Goal: Transaction & Acquisition: Obtain resource

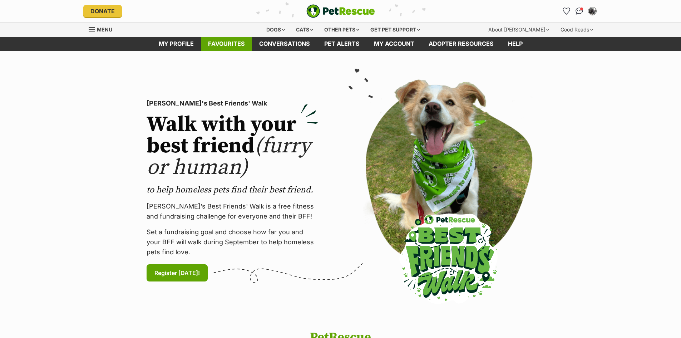
click at [232, 44] on link "Favourites" at bounding box center [226, 44] width 51 height 14
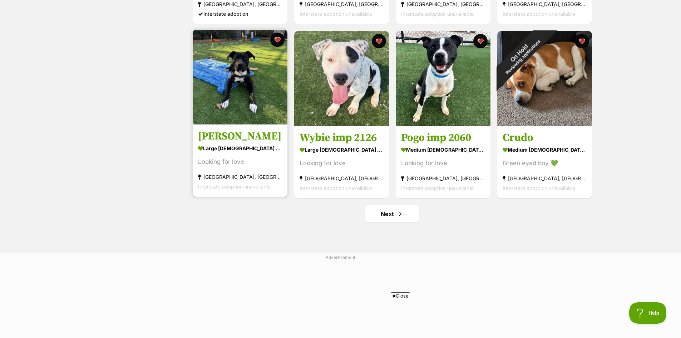
scroll to position [893, 0]
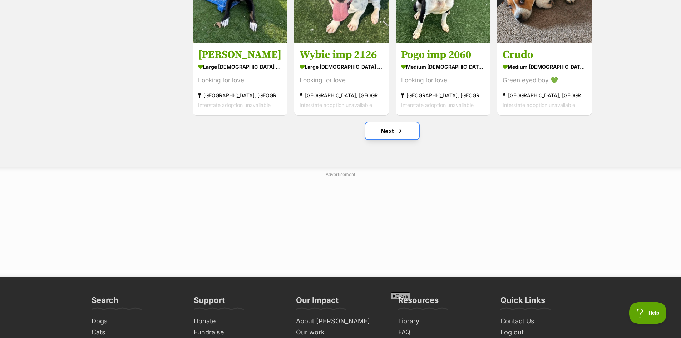
click at [397, 130] on span "Next page" at bounding box center [400, 130] width 7 height 9
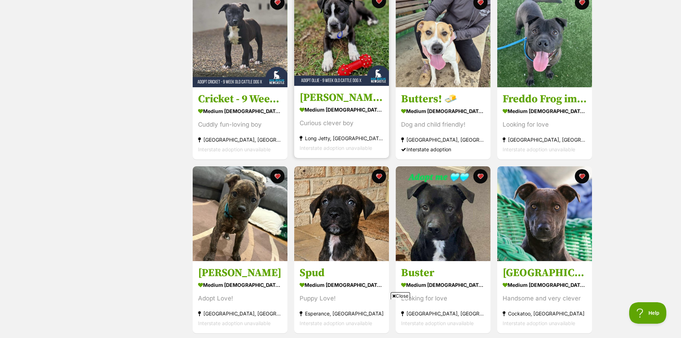
scroll to position [393, 0]
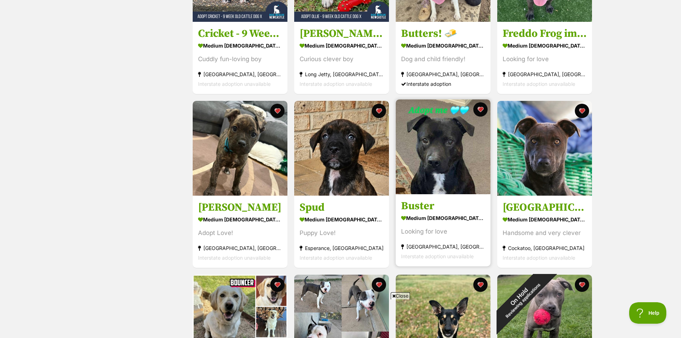
click at [465, 165] on img at bounding box center [443, 146] width 95 height 95
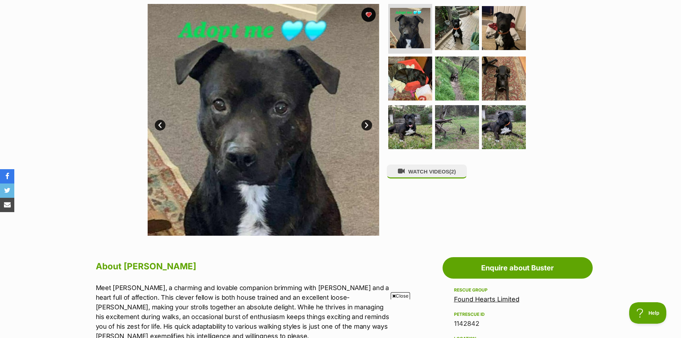
scroll to position [143, 0]
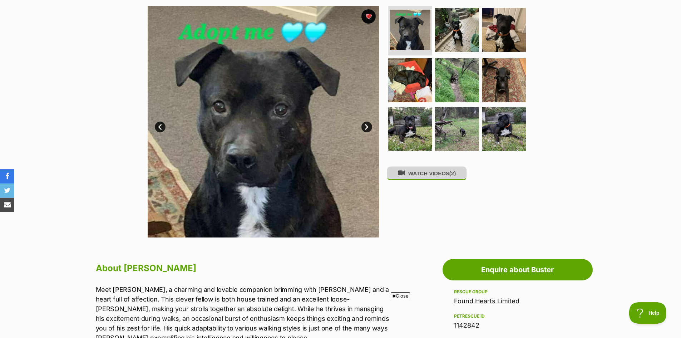
click at [435, 174] on button "WATCH VIDEOS (2)" at bounding box center [427, 173] width 80 height 14
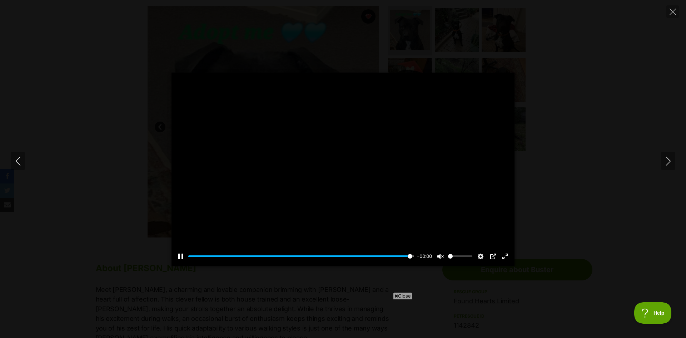
type input "100"
click at [667, 165] on icon "Next" at bounding box center [668, 161] width 9 height 9
type input "100"
click at [666, 162] on icon "Next" at bounding box center [668, 161] width 9 height 9
click at [672, 13] on icon "Close" at bounding box center [673, 12] width 6 height 6
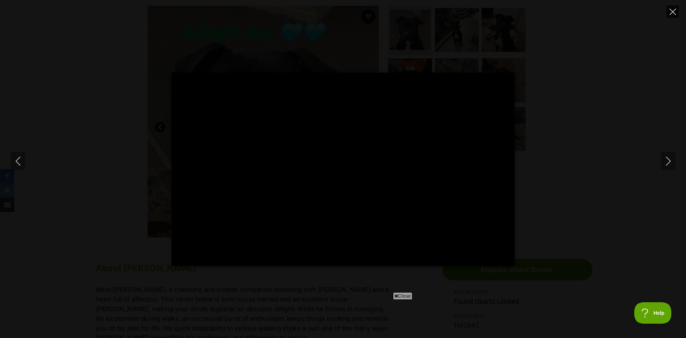
type input "8.97"
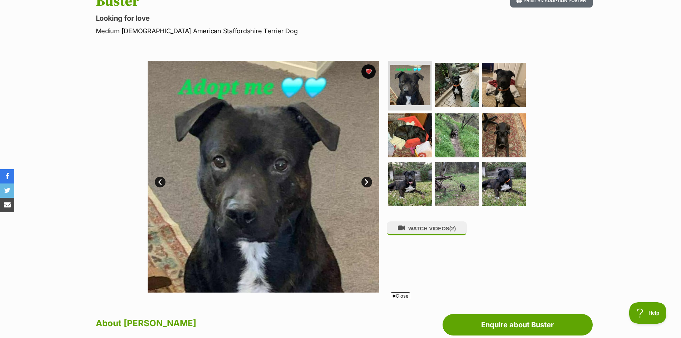
scroll to position [0, 0]
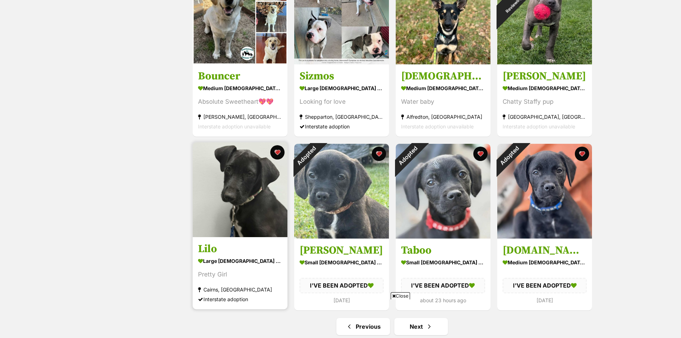
scroll to position [715, 0]
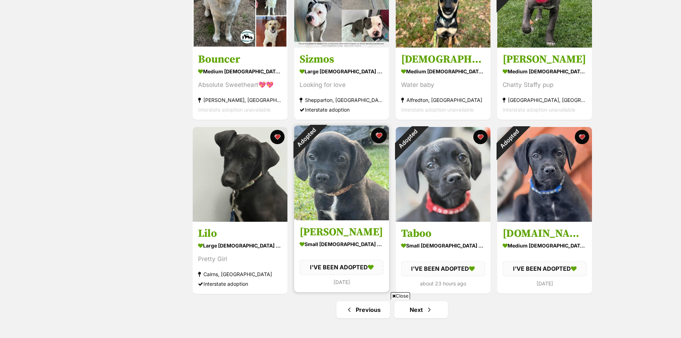
click at [379, 137] on button "favourite" at bounding box center [379, 136] width 16 height 16
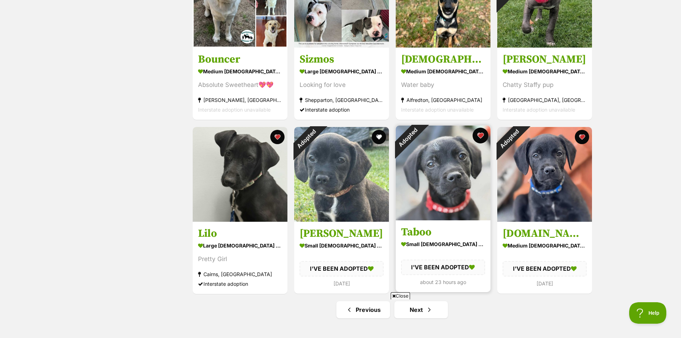
scroll to position [0, 0]
click at [480, 135] on button "favourite" at bounding box center [480, 136] width 16 height 16
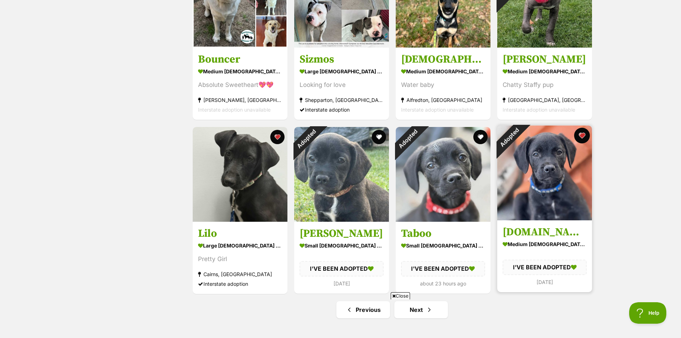
click at [582, 136] on button "favourite" at bounding box center [582, 136] width 16 height 16
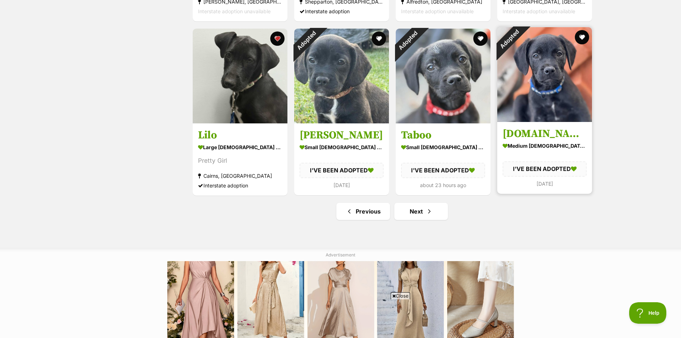
scroll to position [858, 0]
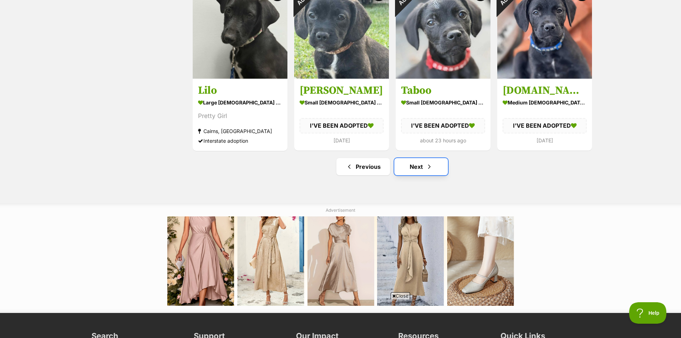
click at [426, 170] on span "Next page" at bounding box center [429, 166] width 7 height 9
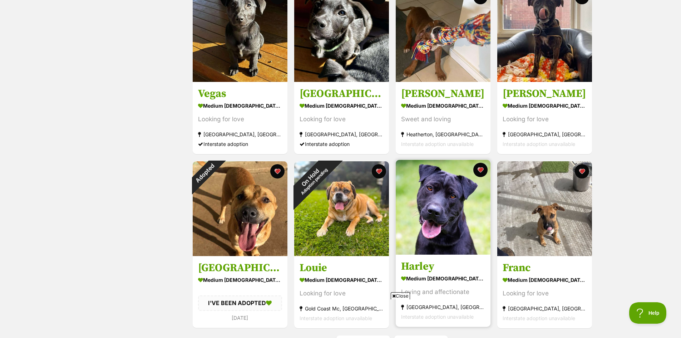
scroll to position [750, 0]
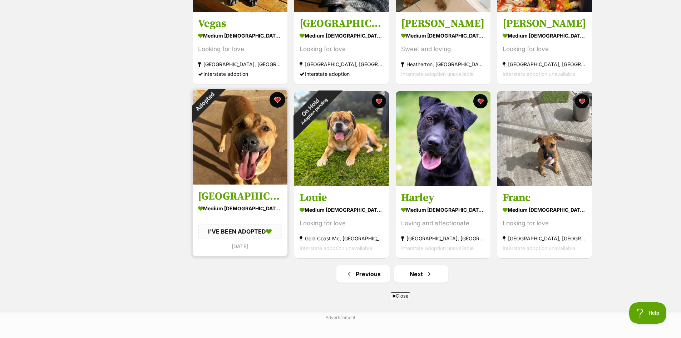
click at [274, 99] on button "favourite" at bounding box center [277, 100] width 16 height 16
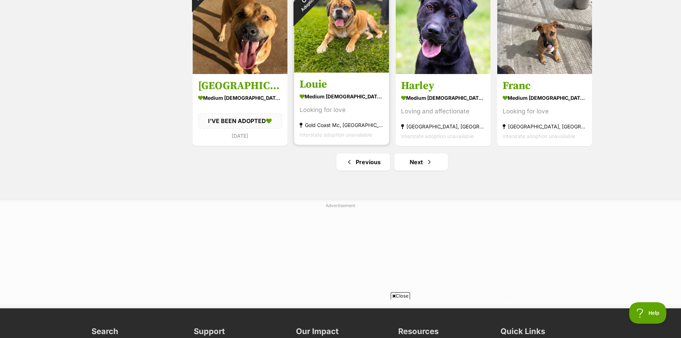
scroll to position [786, 0]
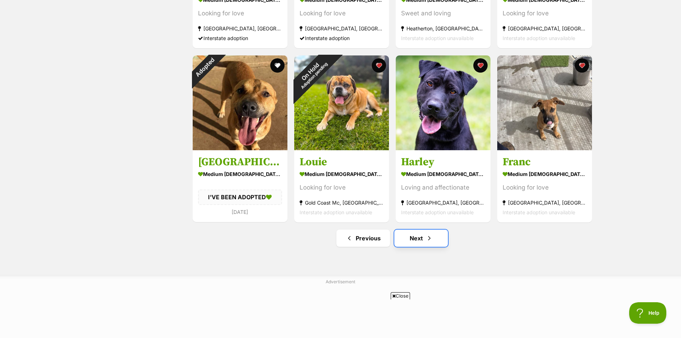
click at [424, 240] on link "Next" at bounding box center [421, 237] width 54 height 17
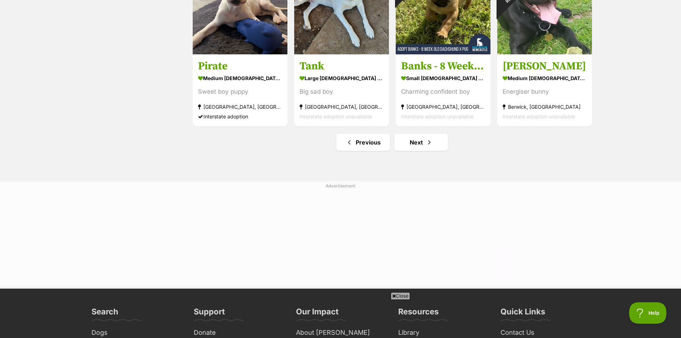
scroll to position [893, 0]
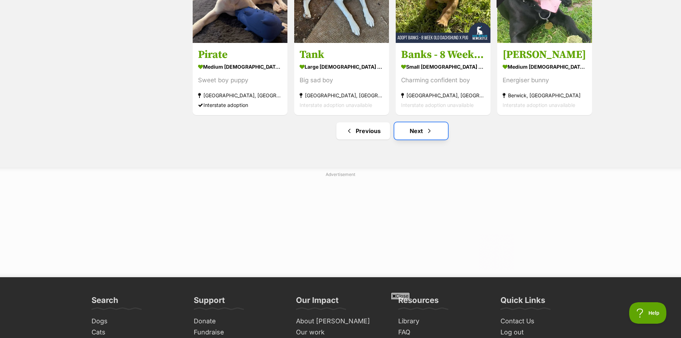
click at [419, 133] on link "Next" at bounding box center [421, 130] width 54 height 17
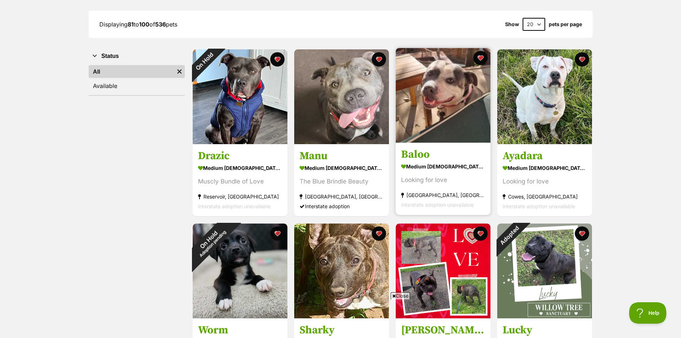
scroll to position [143, 0]
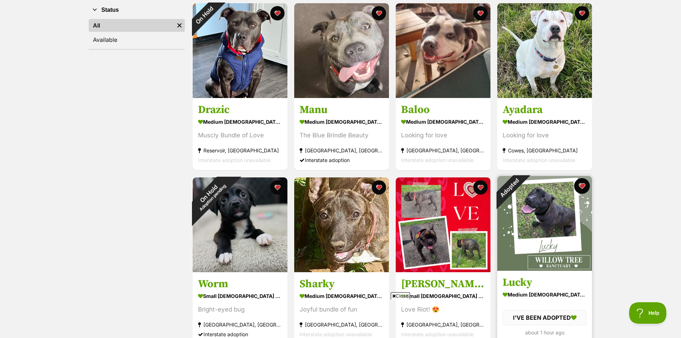
click at [580, 187] on button "favourite" at bounding box center [582, 186] width 16 height 16
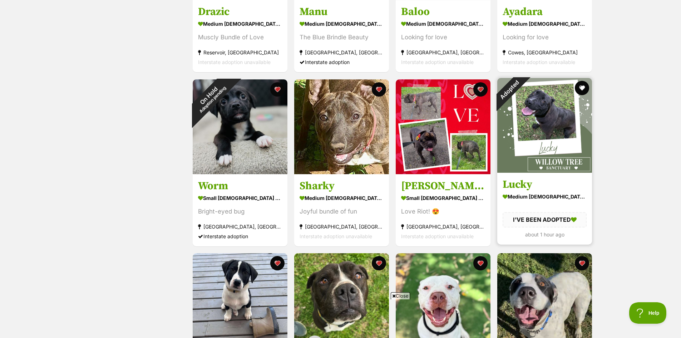
scroll to position [250, 0]
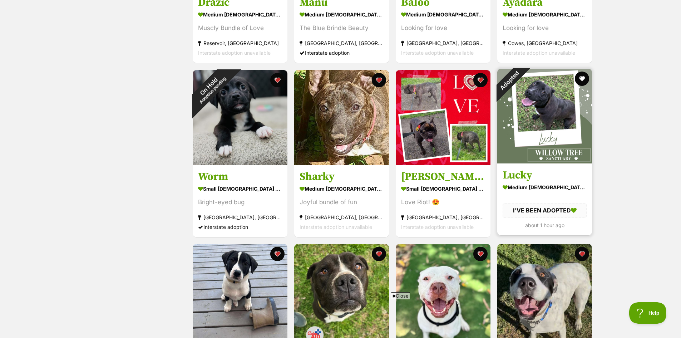
click at [548, 133] on img at bounding box center [544, 116] width 95 height 95
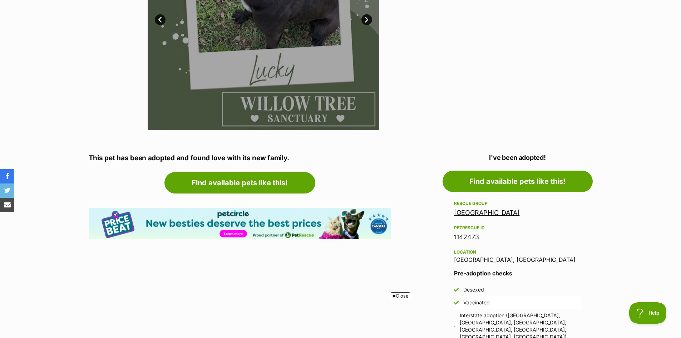
click at [480, 210] on link "[GEOGRAPHIC_DATA]" at bounding box center [487, 213] width 66 height 8
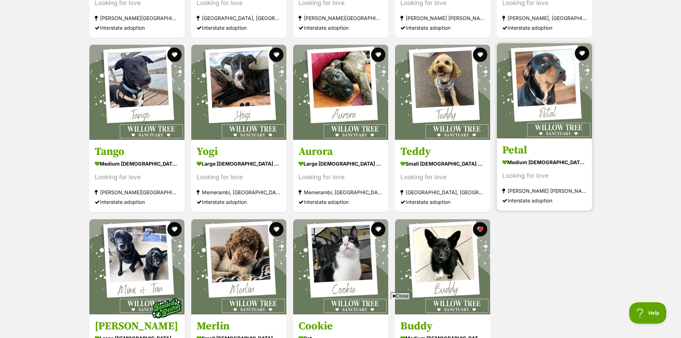
scroll to position [1679, 0]
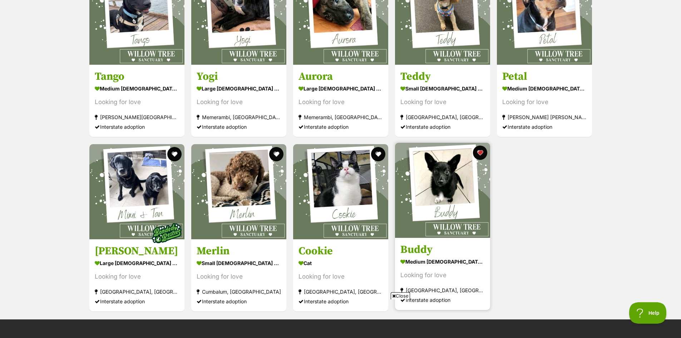
click at [454, 188] on img at bounding box center [442, 190] width 95 height 95
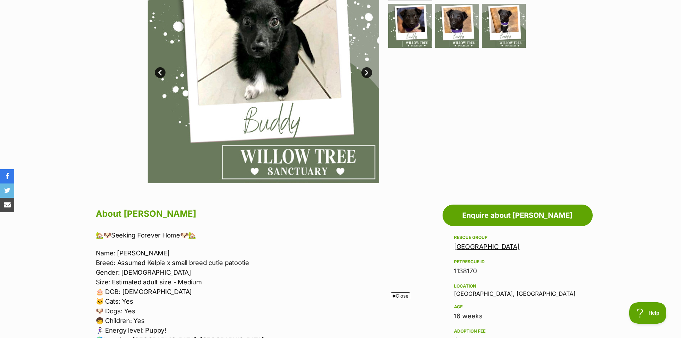
scroll to position [107, 0]
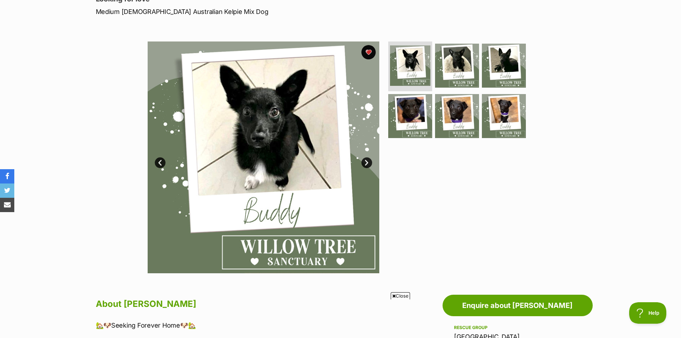
click at [371, 163] on link "Next" at bounding box center [366, 162] width 11 height 11
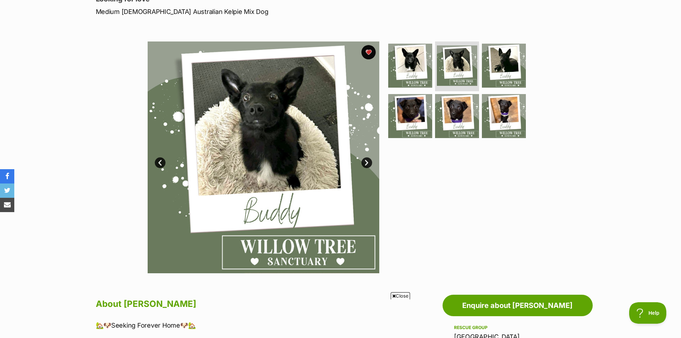
click at [371, 163] on link "Next" at bounding box center [366, 162] width 11 height 11
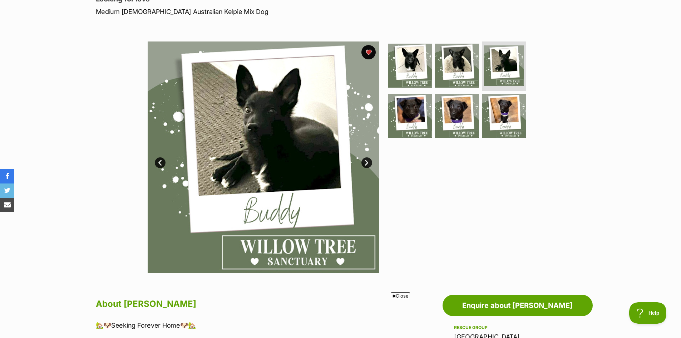
click at [371, 163] on link "Next" at bounding box center [366, 162] width 11 height 11
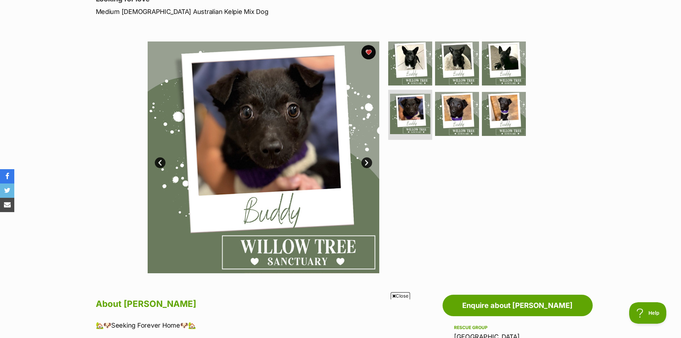
click at [371, 163] on link "Next" at bounding box center [366, 162] width 11 height 11
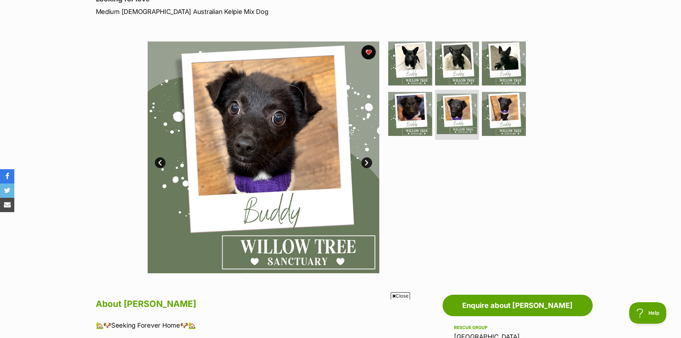
click at [371, 163] on link "Next" at bounding box center [366, 162] width 11 height 11
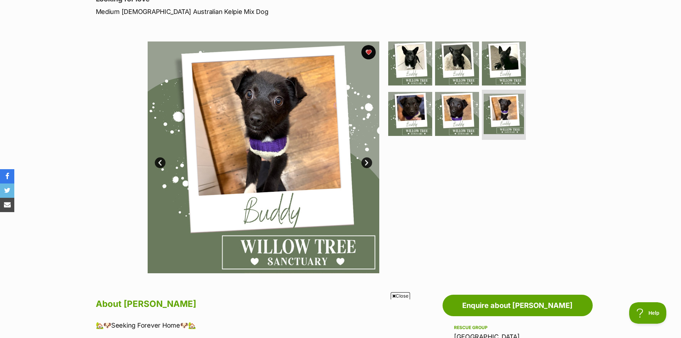
click at [371, 163] on link "Next" at bounding box center [366, 162] width 11 height 11
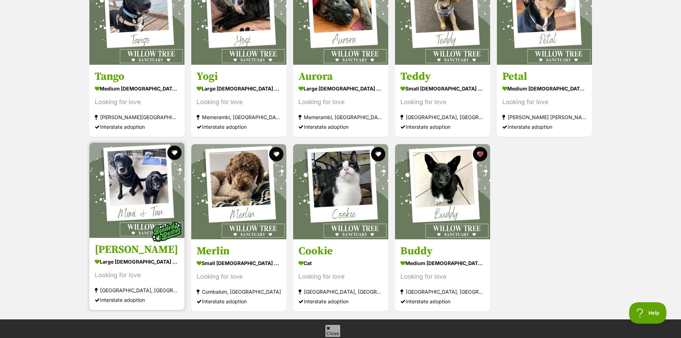
click at [138, 179] on img at bounding box center [136, 190] width 95 height 95
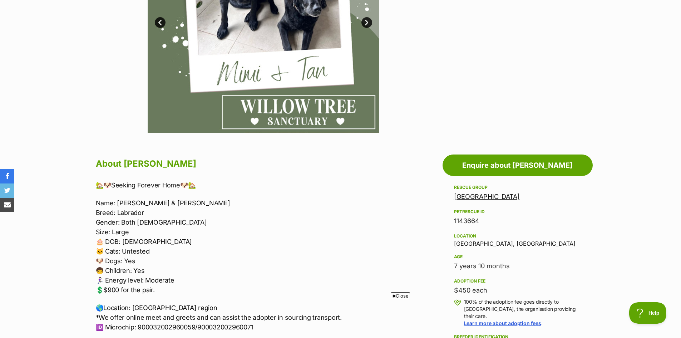
scroll to position [143, 0]
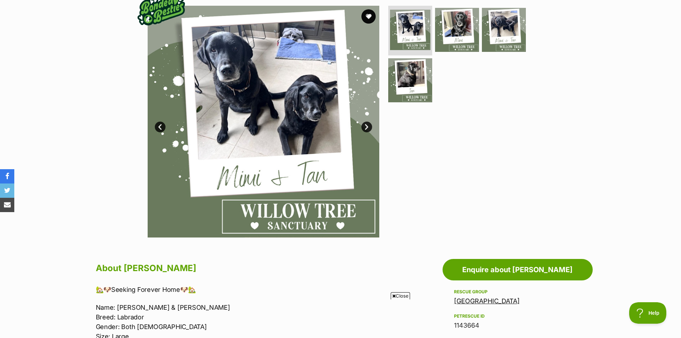
click at [365, 128] on link "Next" at bounding box center [366, 126] width 11 height 11
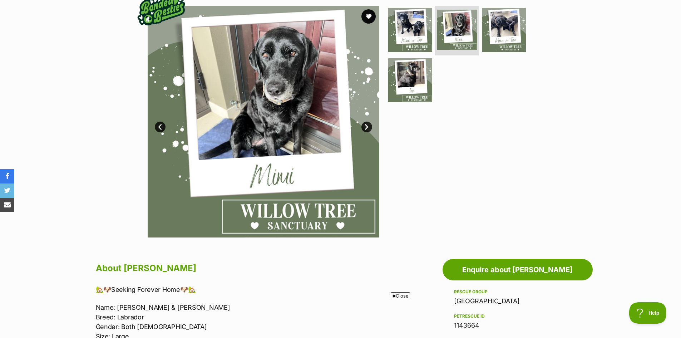
click at [365, 128] on link "Next" at bounding box center [366, 126] width 11 height 11
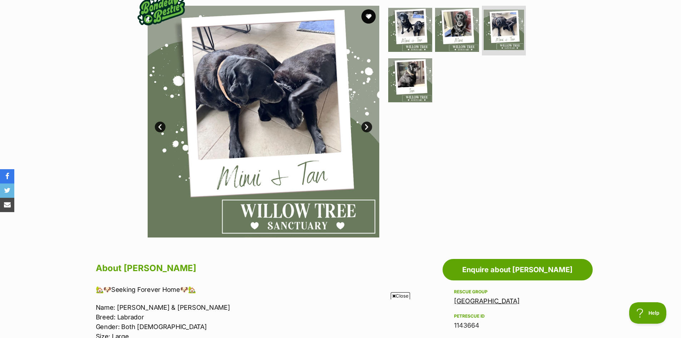
click at [365, 128] on link "Next" at bounding box center [366, 126] width 11 height 11
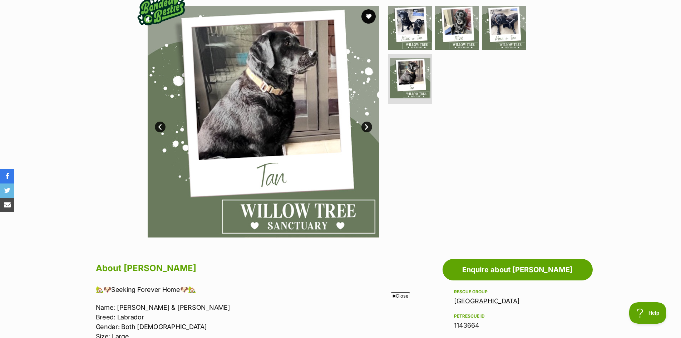
click at [365, 128] on link "Next" at bounding box center [366, 126] width 11 height 11
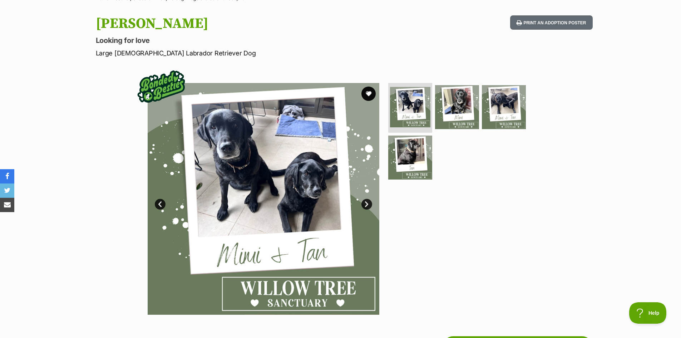
scroll to position [0, 0]
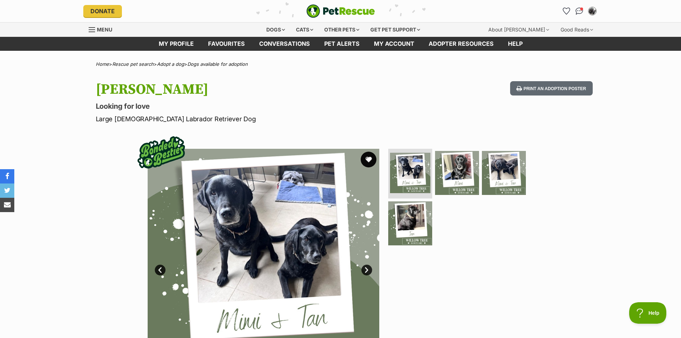
click at [367, 159] on button "favourite" at bounding box center [369, 160] width 16 height 16
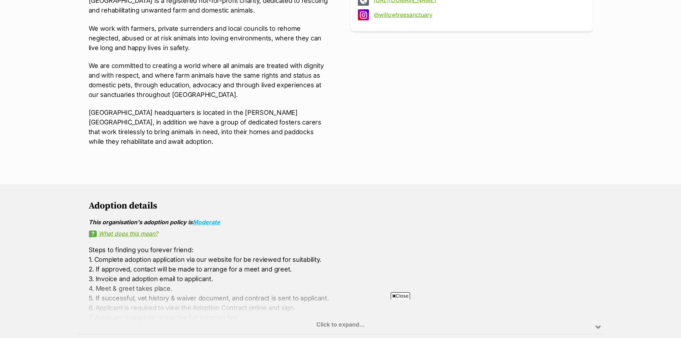
scroll to position [179, 0]
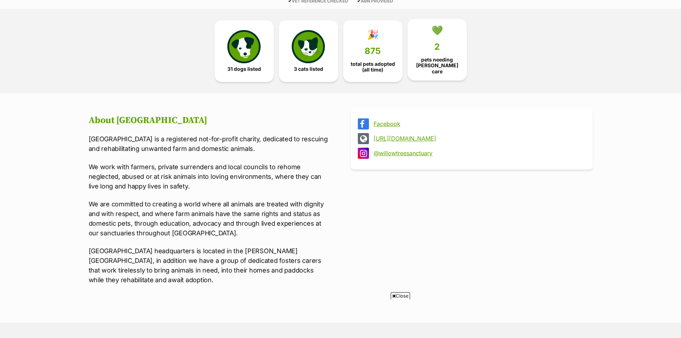
click at [429, 65] on span "pets needing foster care" at bounding box center [436, 65] width 47 height 17
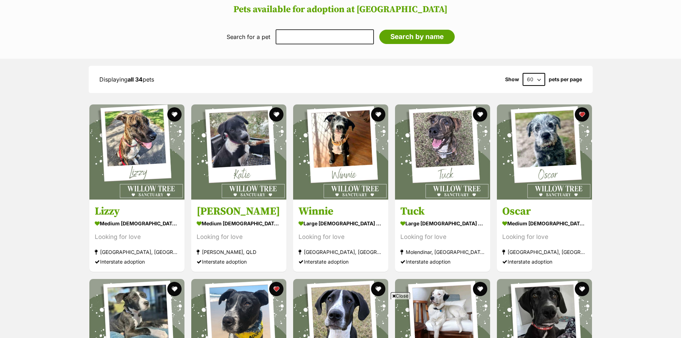
scroll to position [675, 0]
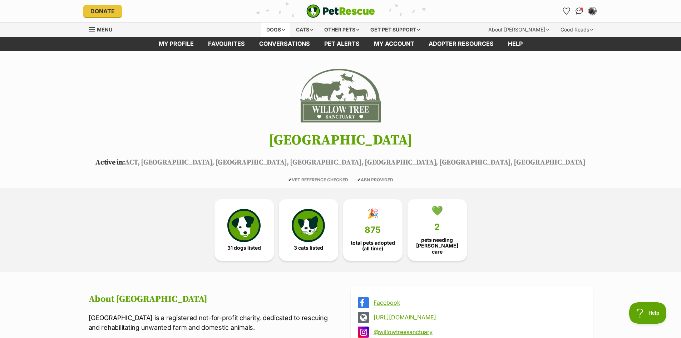
click at [268, 30] on div "Dogs" at bounding box center [275, 30] width 29 height 14
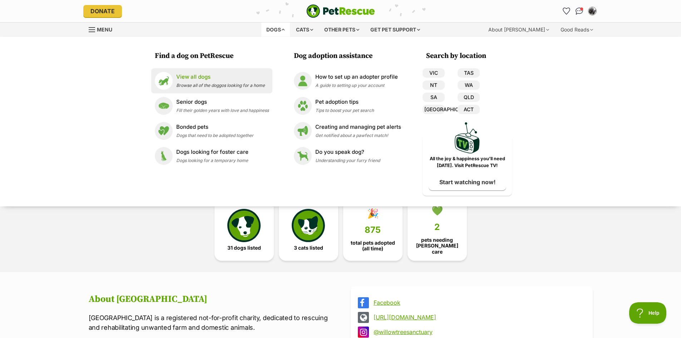
click at [202, 76] on p "View all dogs" at bounding box center [220, 77] width 89 height 8
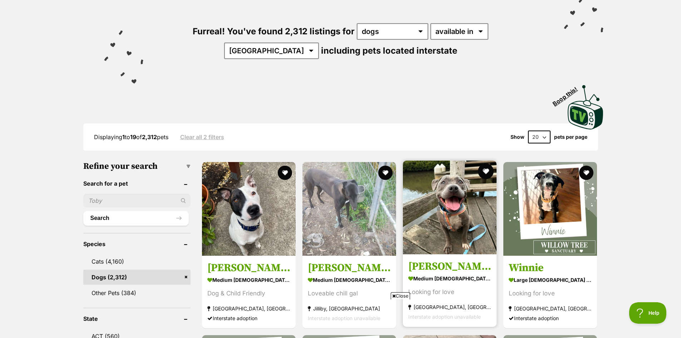
click at [487, 172] on button "favourite" at bounding box center [486, 171] width 16 height 16
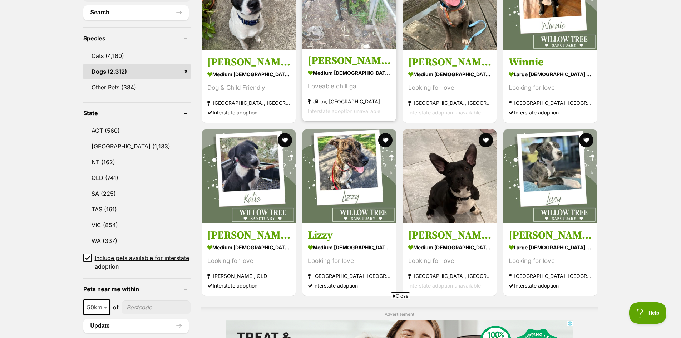
scroll to position [286, 0]
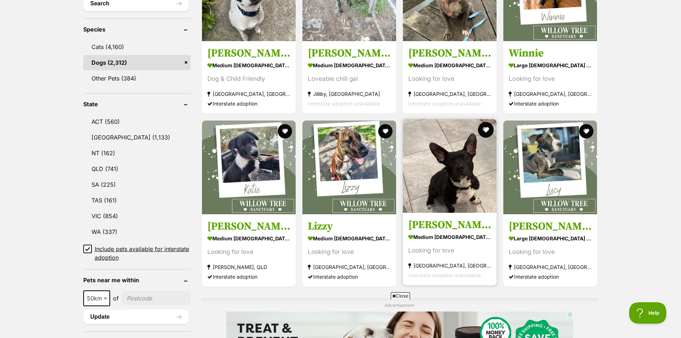
click at [485, 129] on button "favourite" at bounding box center [486, 130] width 16 height 16
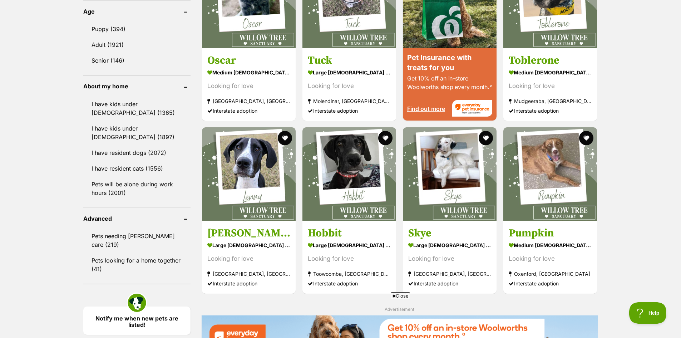
scroll to position [822, 0]
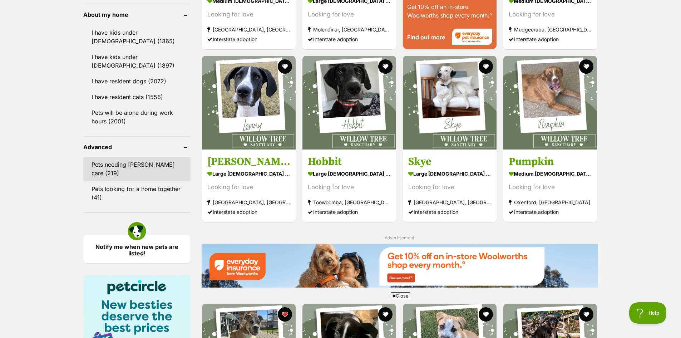
click at [118, 161] on link "Pets needing foster care (219)" at bounding box center [136, 169] width 107 height 24
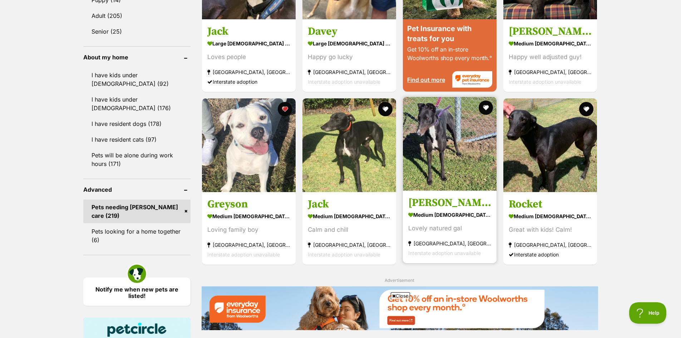
scroll to position [822, 0]
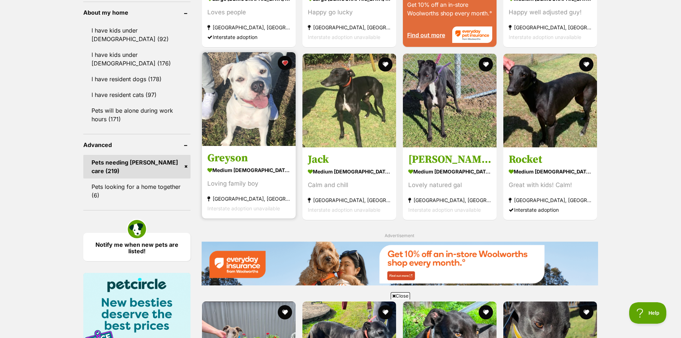
click at [260, 119] on img at bounding box center [249, 99] width 94 height 94
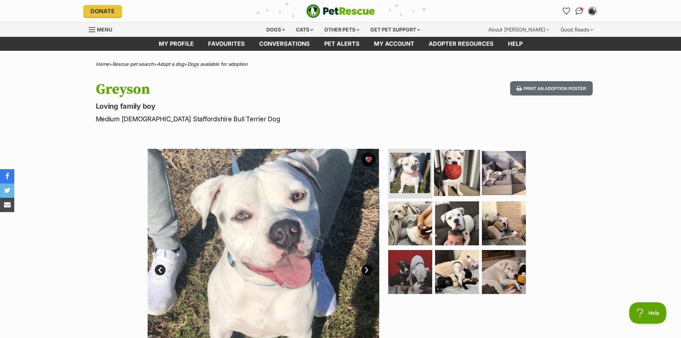
click at [453, 174] on img at bounding box center [457, 172] width 46 height 46
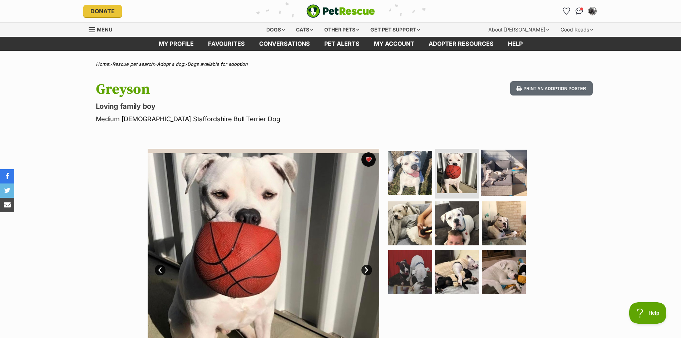
click at [505, 184] on img at bounding box center [504, 172] width 46 height 46
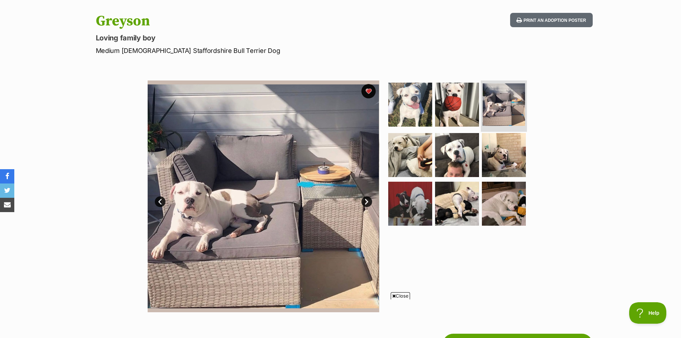
scroll to position [71, 0]
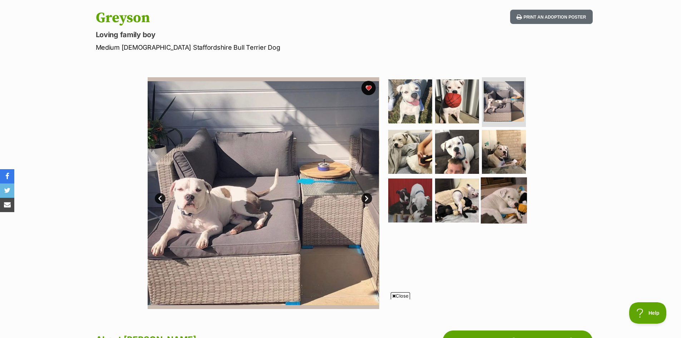
click at [507, 203] on img at bounding box center [504, 200] width 46 height 46
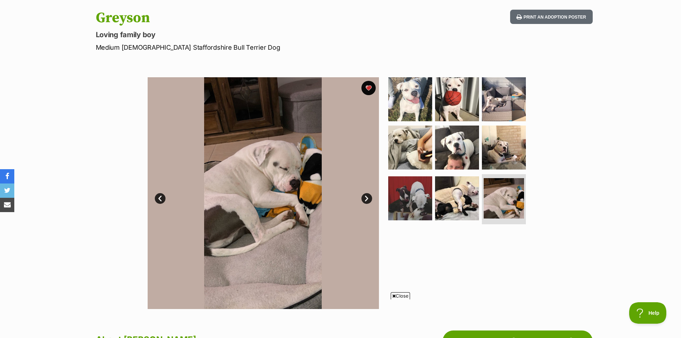
click at [366, 198] on link "Next" at bounding box center [366, 198] width 11 height 11
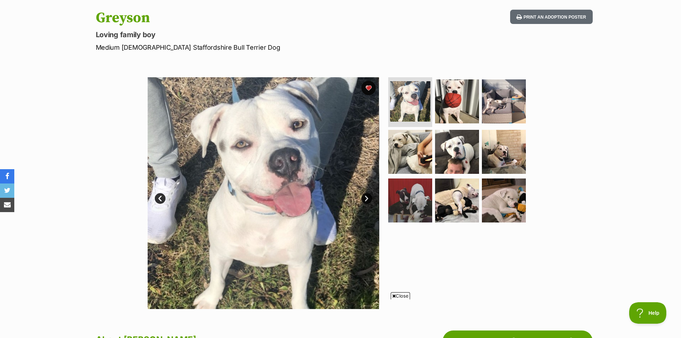
click at [366, 198] on link "Next" at bounding box center [366, 198] width 11 height 11
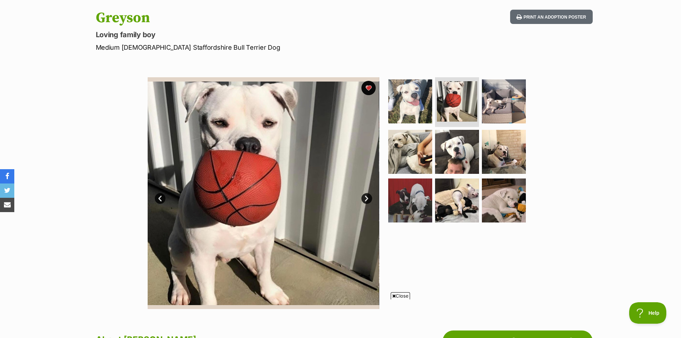
click at [366, 198] on link "Next" at bounding box center [366, 198] width 11 height 11
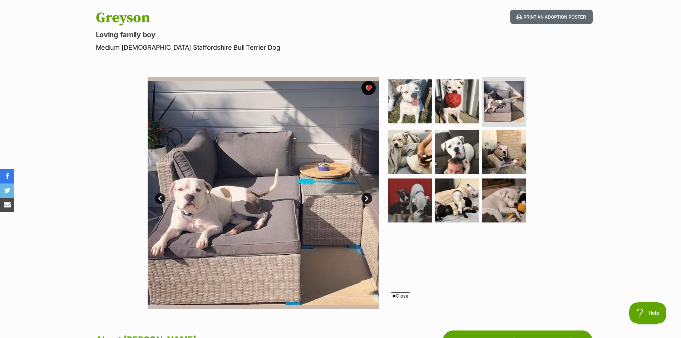
click at [366, 198] on link "Next" at bounding box center [366, 198] width 11 height 11
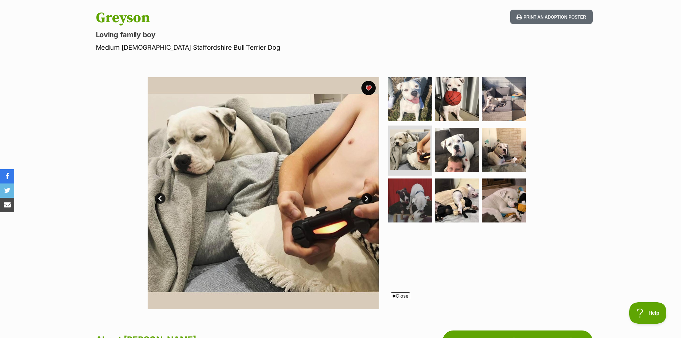
click at [366, 198] on link "Next" at bounding box center [366, 198] width 11 height 11
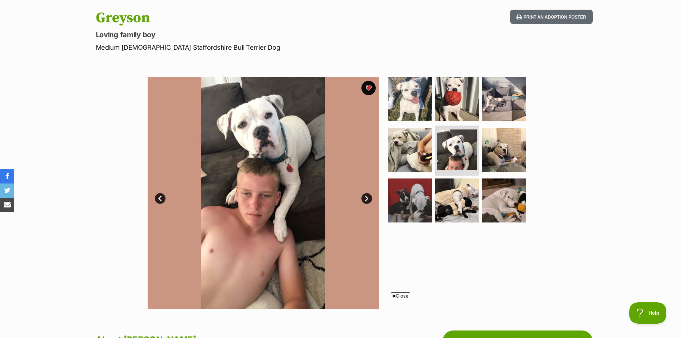
click at [366, 198] on link "Next" at bounding box center [366, 198] width 11 height 11
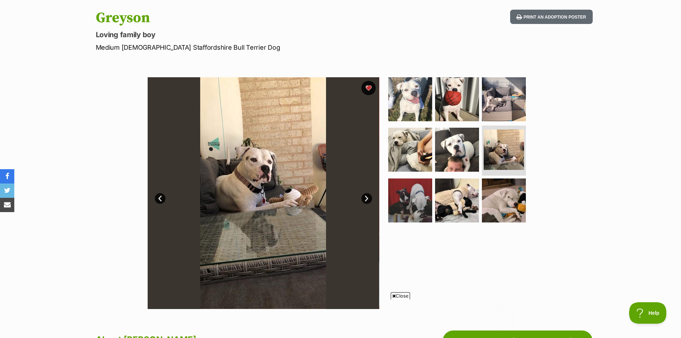
scroll to position [0, 0]
click at [366, 198] on link "Next" at bounding box center [366, 198] width 11 height 11
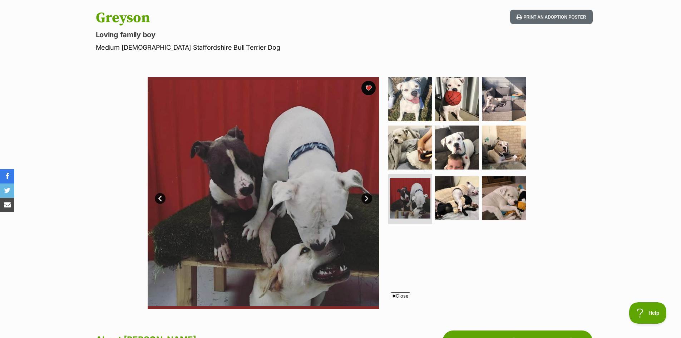
click at [366, 198] on link "Next" at bounding box center [366, 198] width 11 height 11
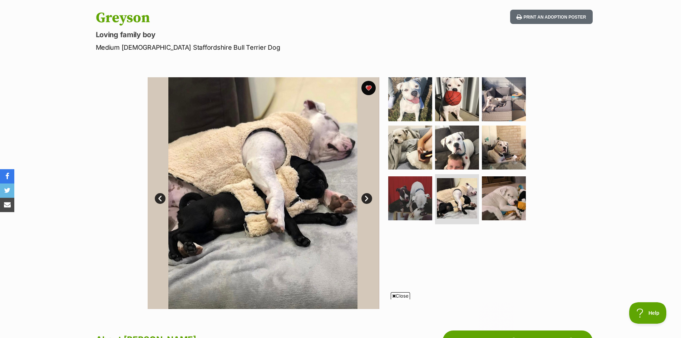
click at [366, 198] on link "Next" at bounding box center [366, 198] width 11 height 11
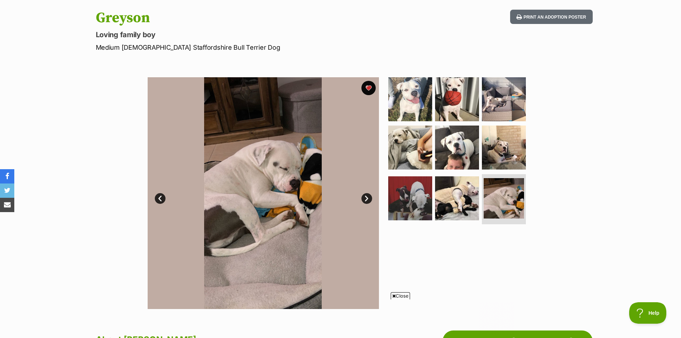
click at [366, 198] on link "Next" at bounding box center [366, 198] width 11 height 11
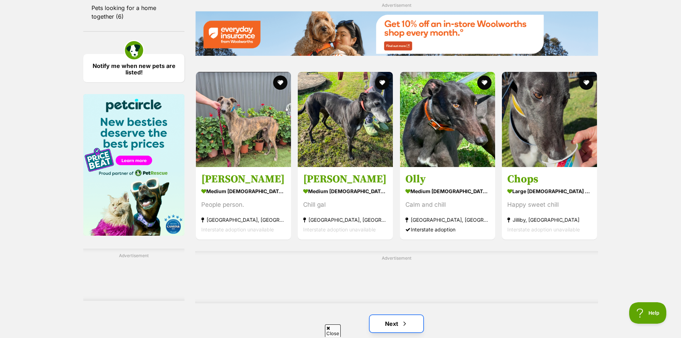
click at [402, 319] on span "Next page" at bounding box center [404, 323] width 7 height 9
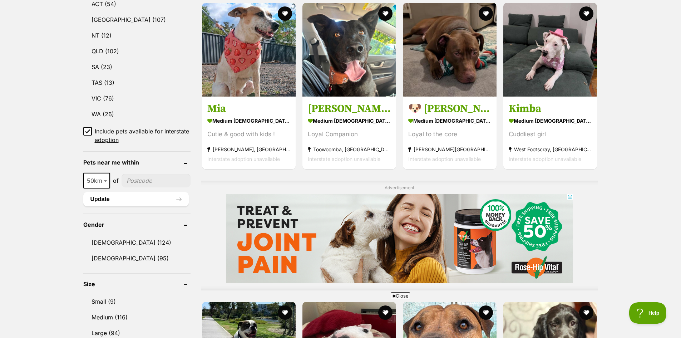
scroll to position [465, 0]
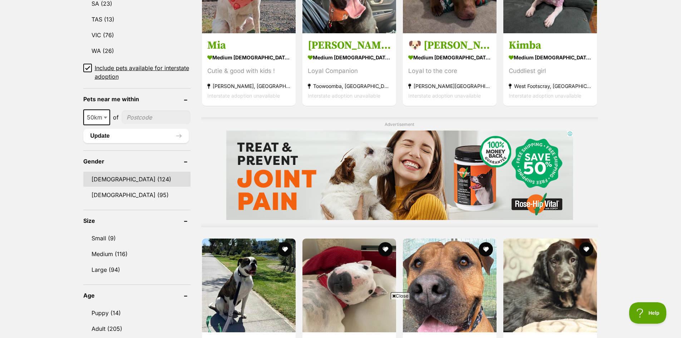
click at [100, 179] on link "[DEMOGRAPHIC_DATA] (124)" at bounding box center [136, 179] width 107 height 15
